Goal: Task Accomplishment & Management: Use online tool/utility

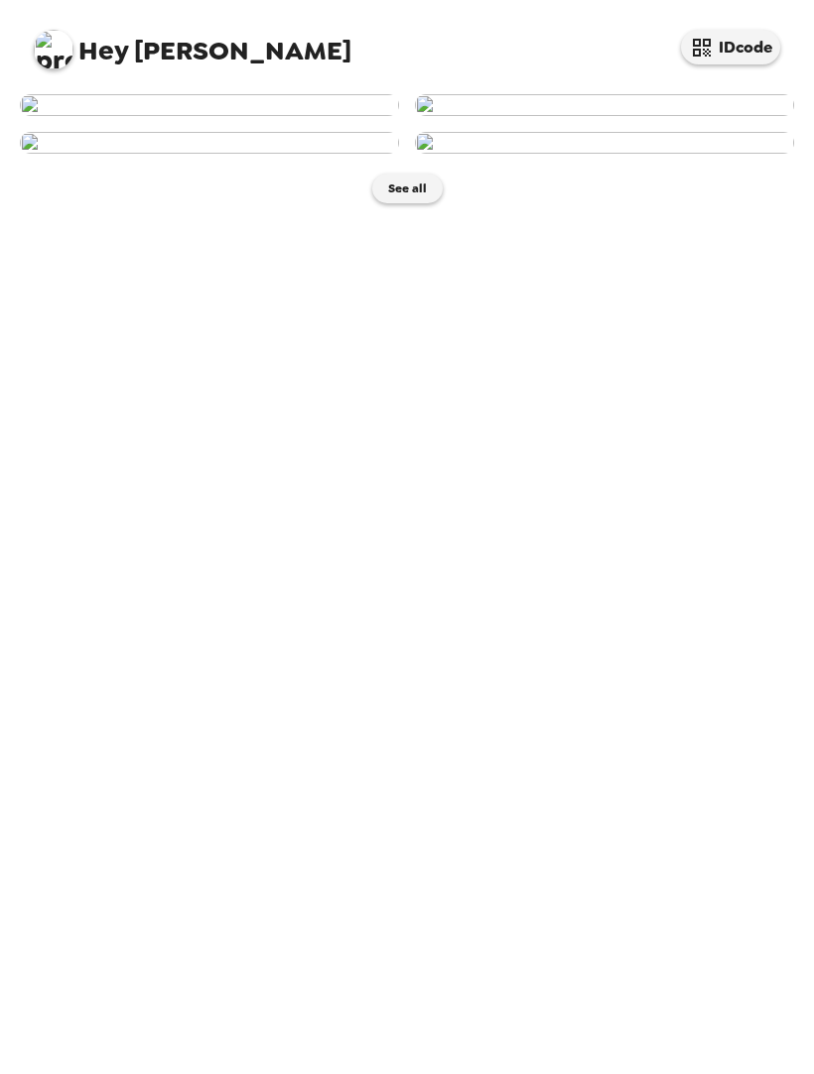
click at [295, 116] on img at bounding box center [209, 105] width 379 height 22
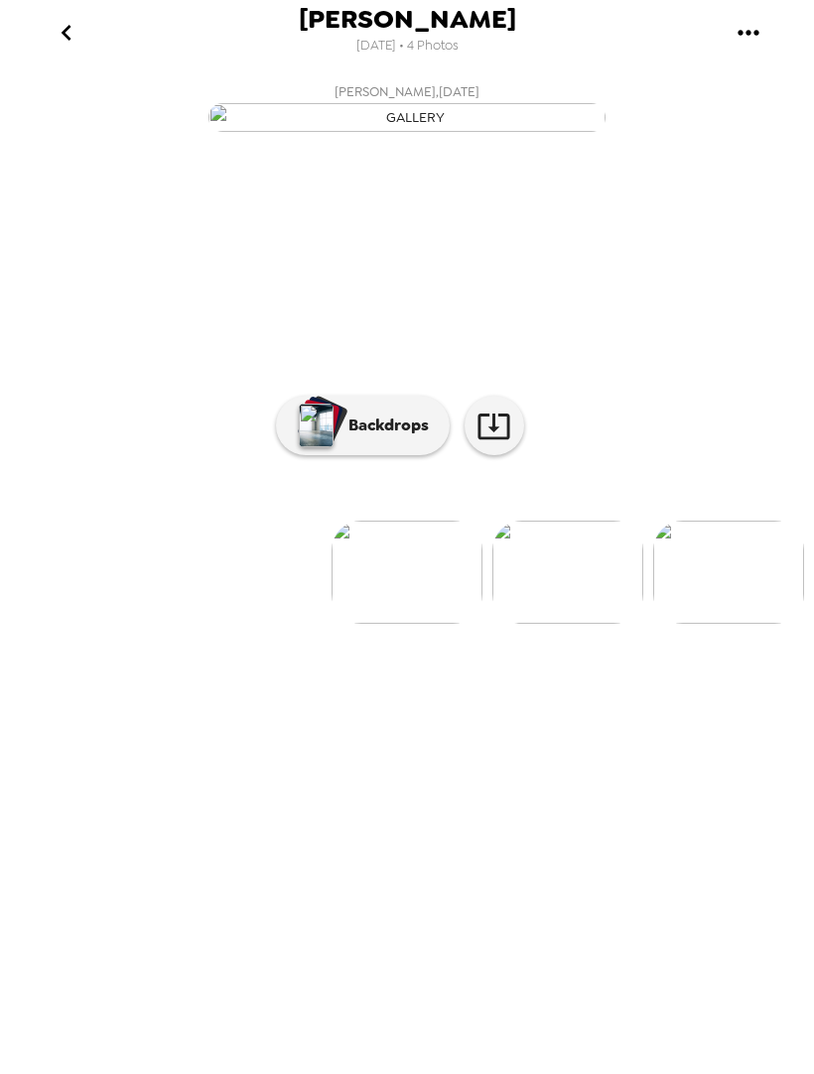
click at [502, 443] on icon at bounding box center [493, 426] width 35 height 35
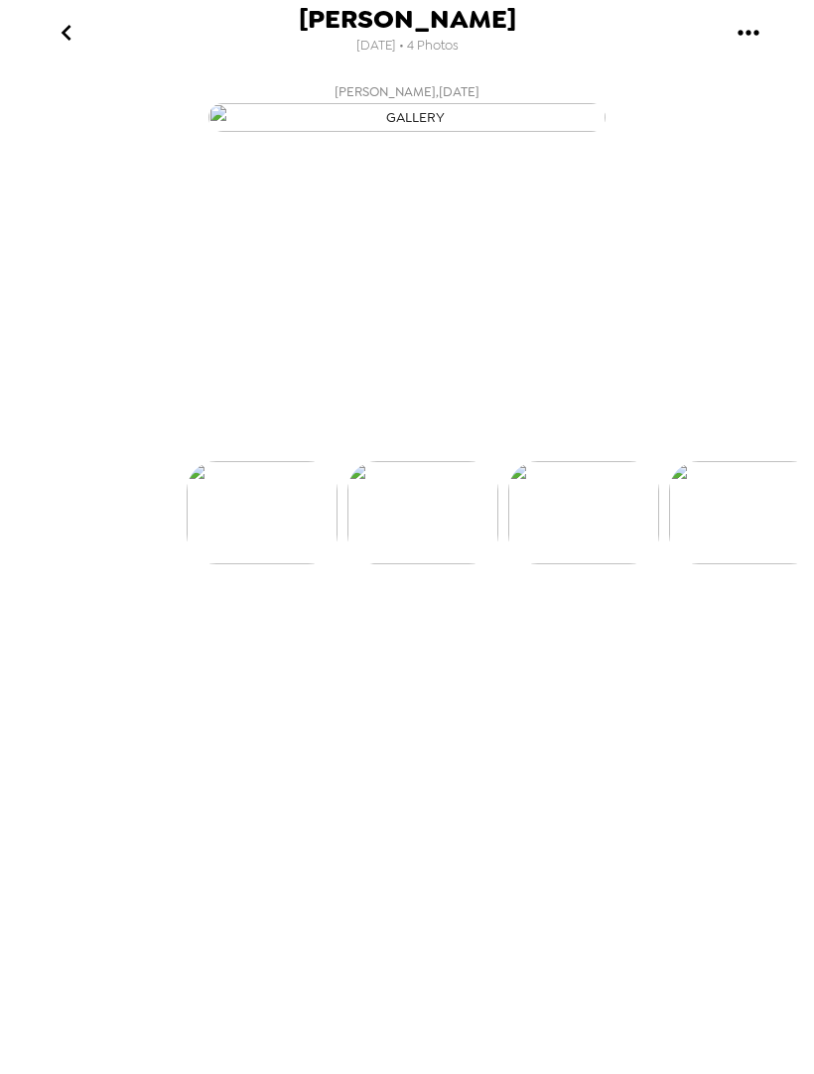
scroll to position [0, 159]
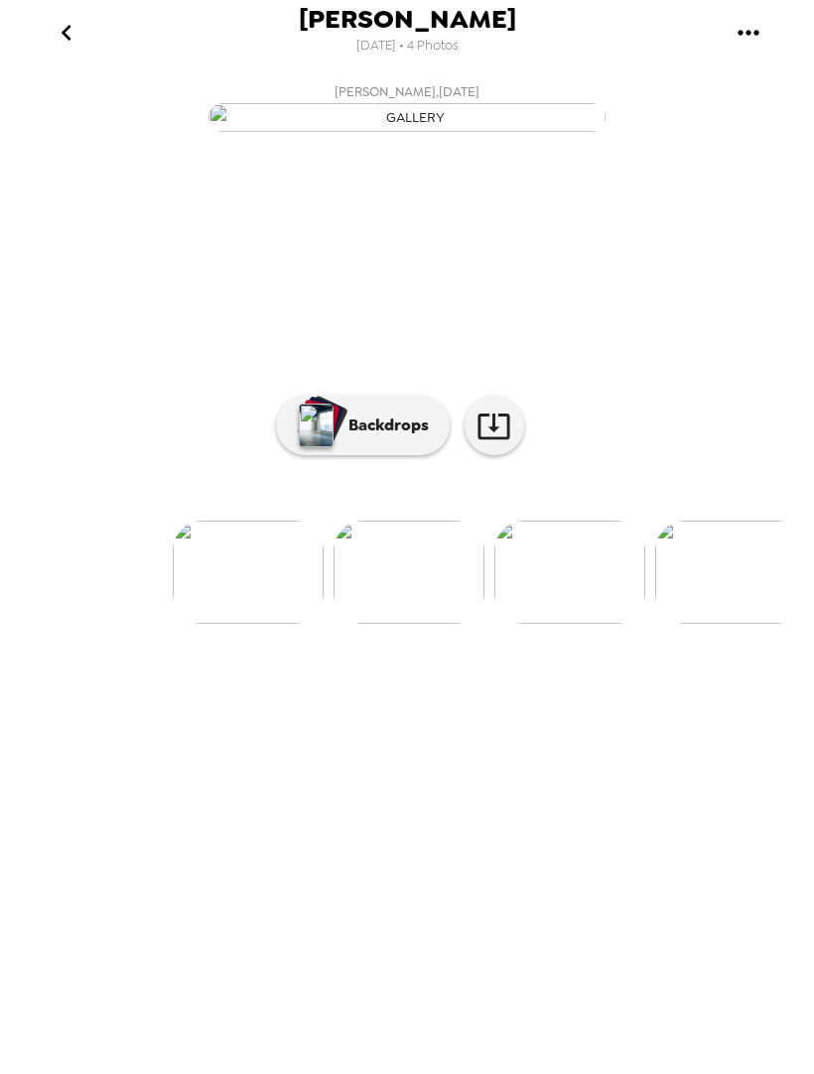
click at [501, 443] on icon at bounding box center [493, 426] width 35 height 35
click at [479, 132] on img "button" at bounding box center [406, 117] width 397 height 29
click at [504, 443] on icon at bounding box center [493, 426] width 35 height 35
click at [274, 624] on img at bounding box center [248, 572] width 151 height 103
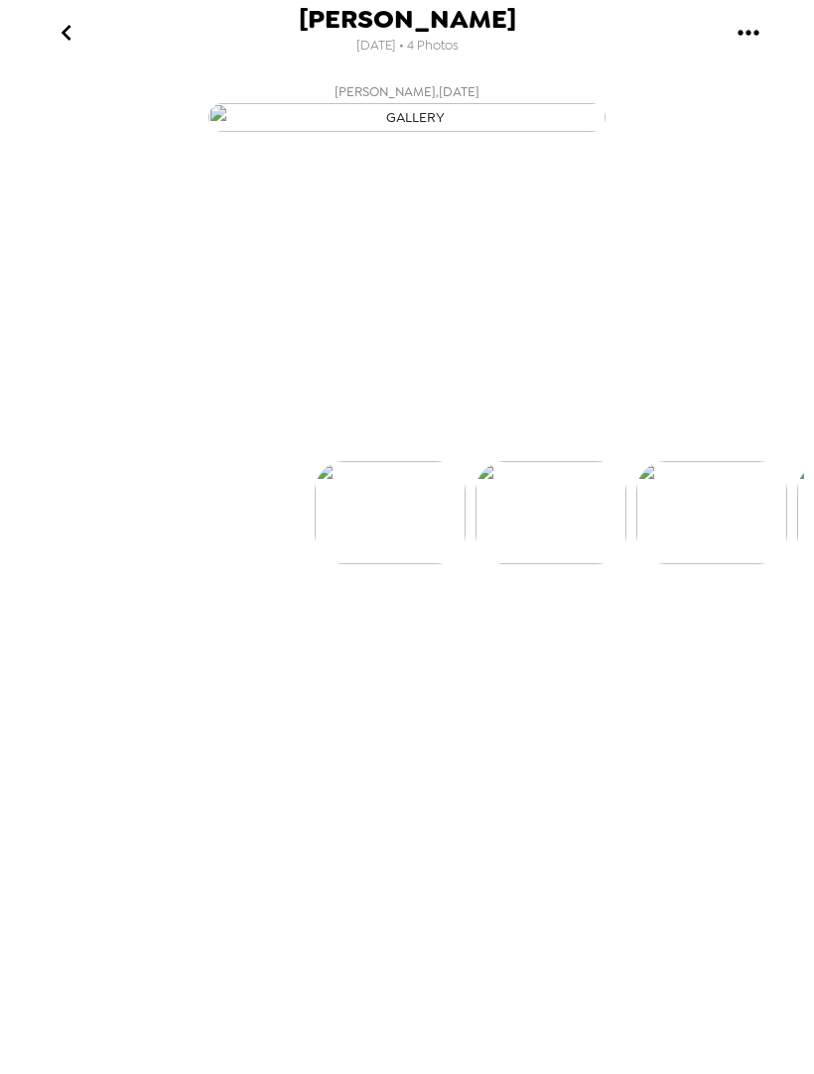
scroll to position [0, 0]
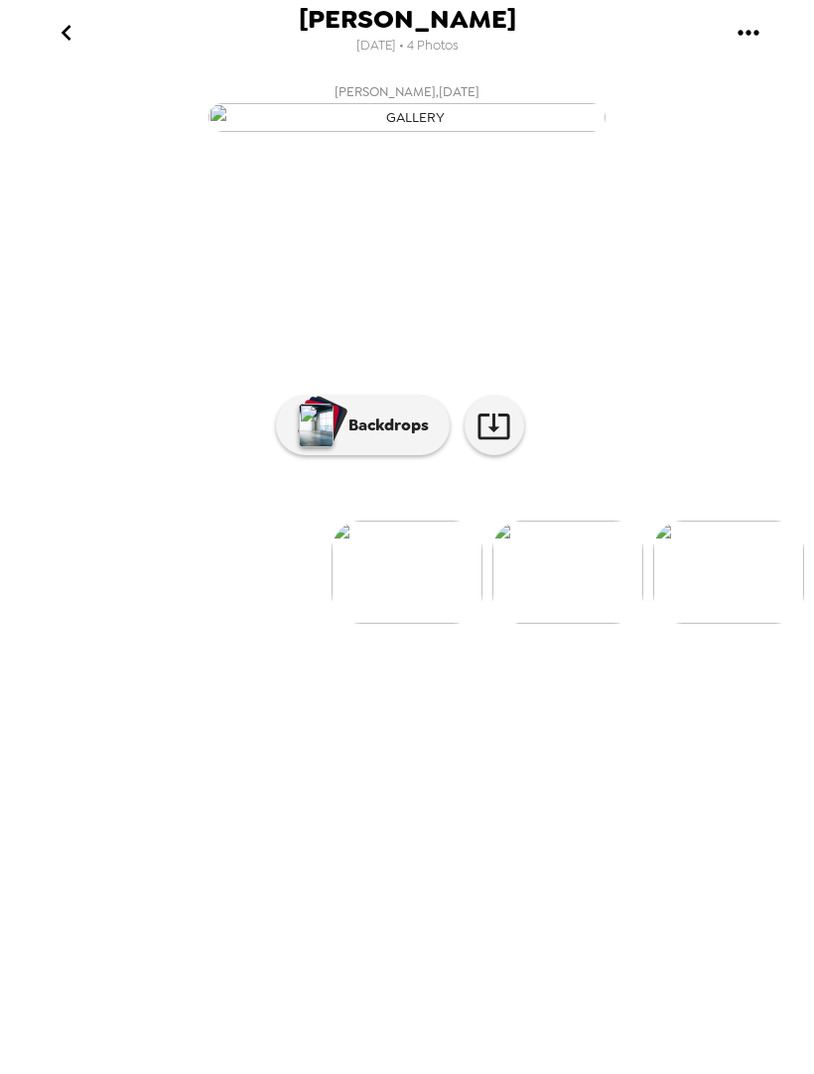
click at [508, 455] on link at bounding box center [494, 426] width 60 height 60
